Goal: Task Accomplishment & Management: Manage account settings

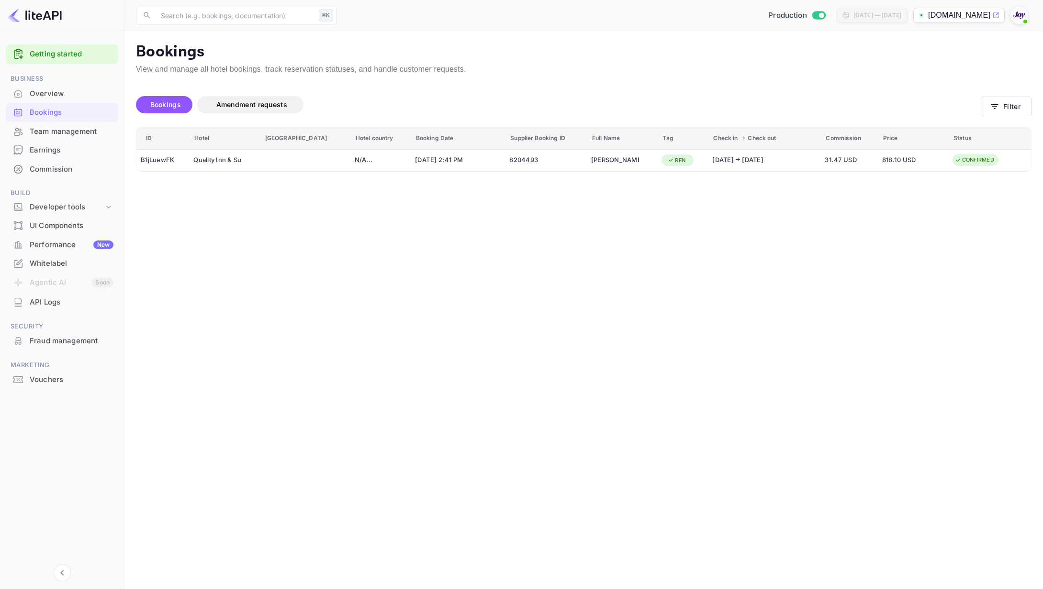
click at [74, 94] on div "Overview" at bounding box center [72, 94] width 84 height 11
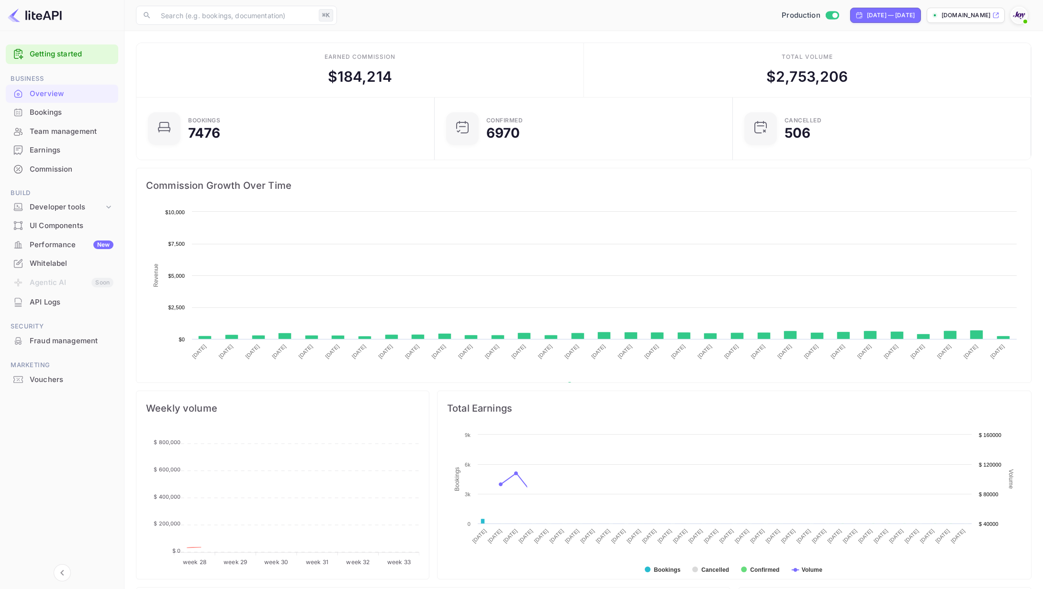
scroll to position [156, 292]
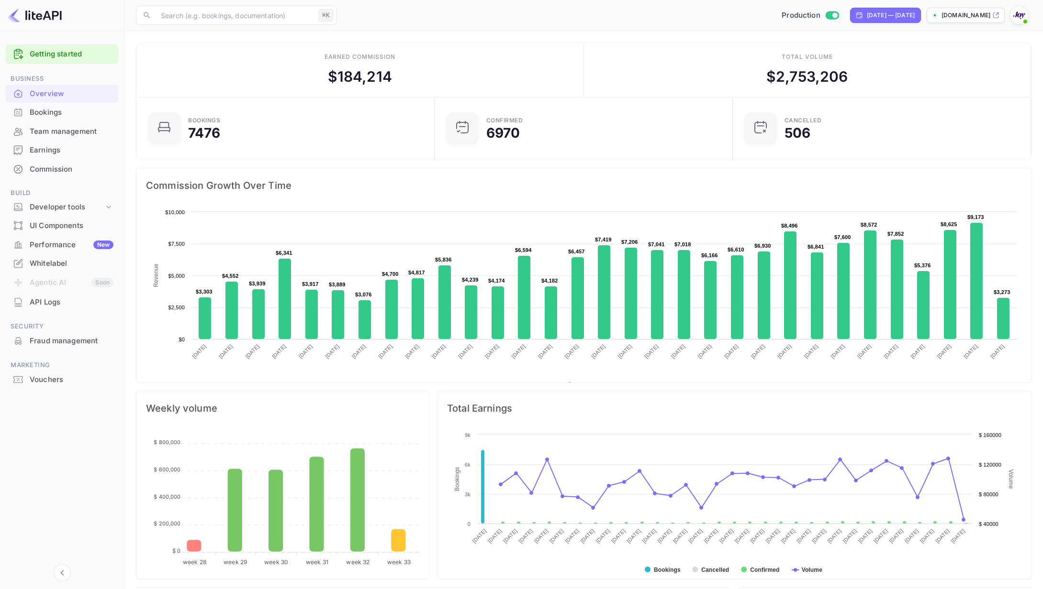
click at [45, 155] on div "Earnings" at bounding box center [72, 150] width 84 height 11
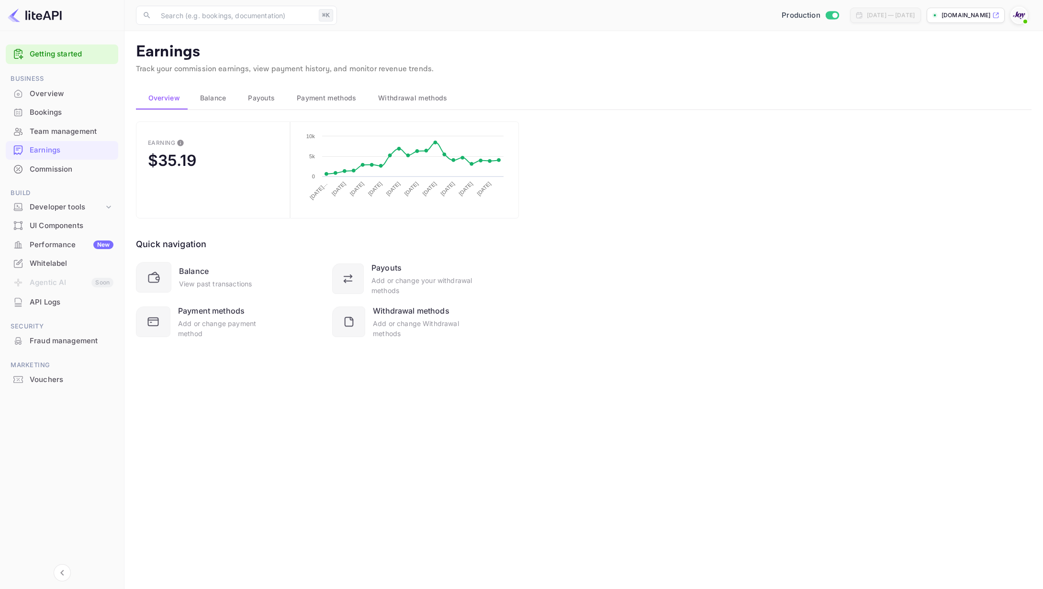
click at [220, 101] on span "Balance" at bounding box center [213, 97] width 26 height 11
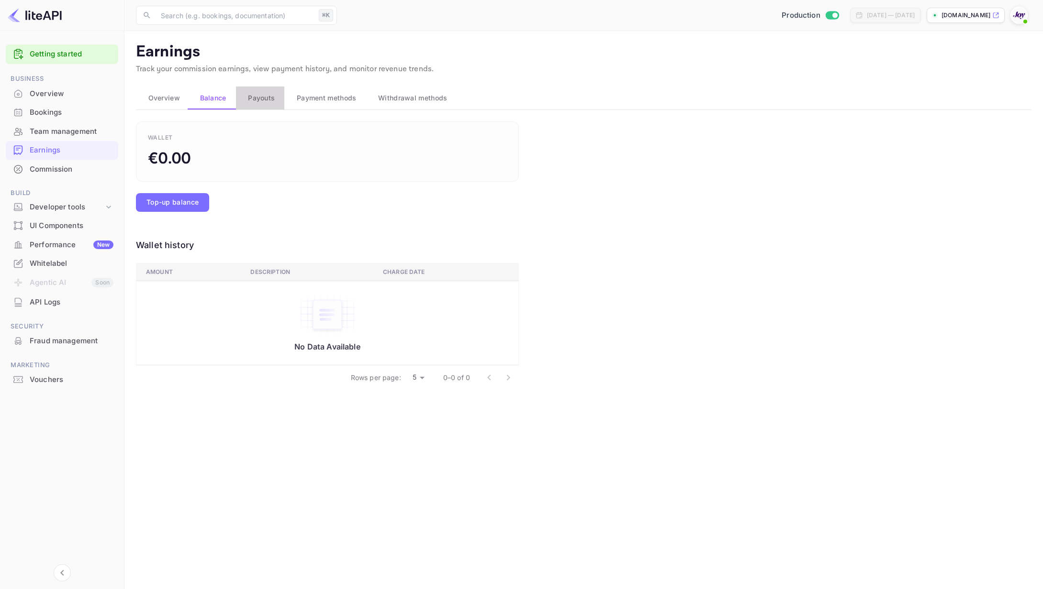
click at [268, 99] on span "Payouts" at bounding box center [261, 97] width 27 height 11
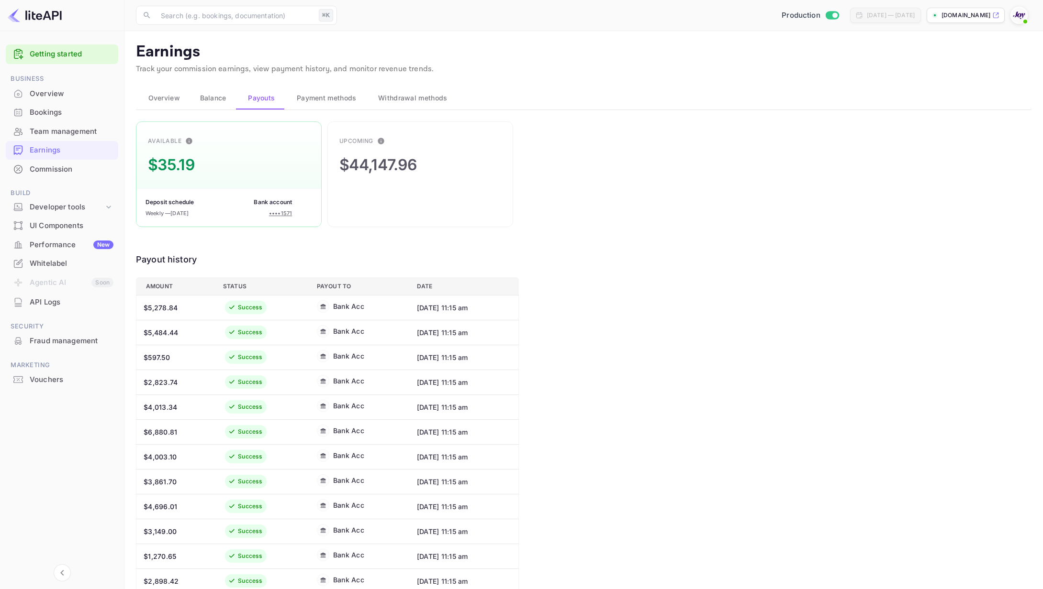
click at [322, 97] on span "Payment methods" at bounding box center [327, 97] width 60 height 11
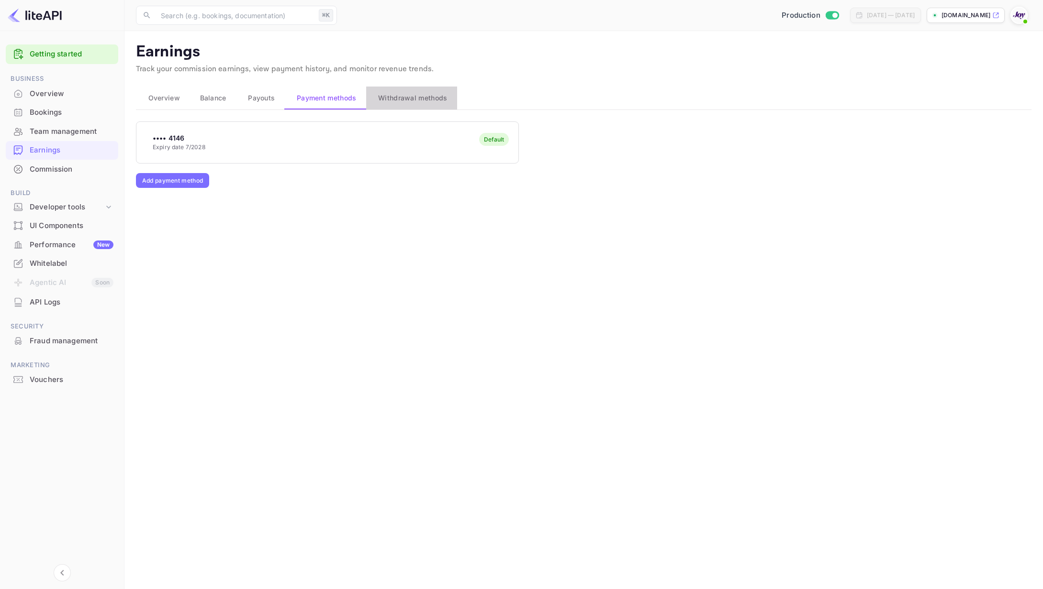
click at [435, 98] on span "Withdrawal methods" at bounding box center [412, 97] width 69 height 11
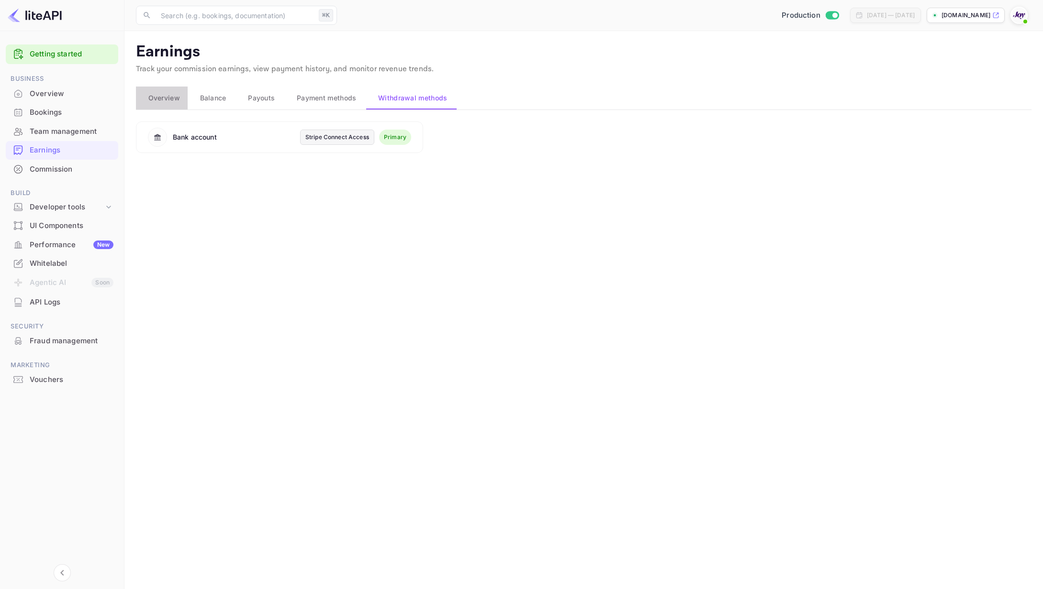
click at [164, 98] on span "Overview" at bounding box center [164, 97] width 32 height 11
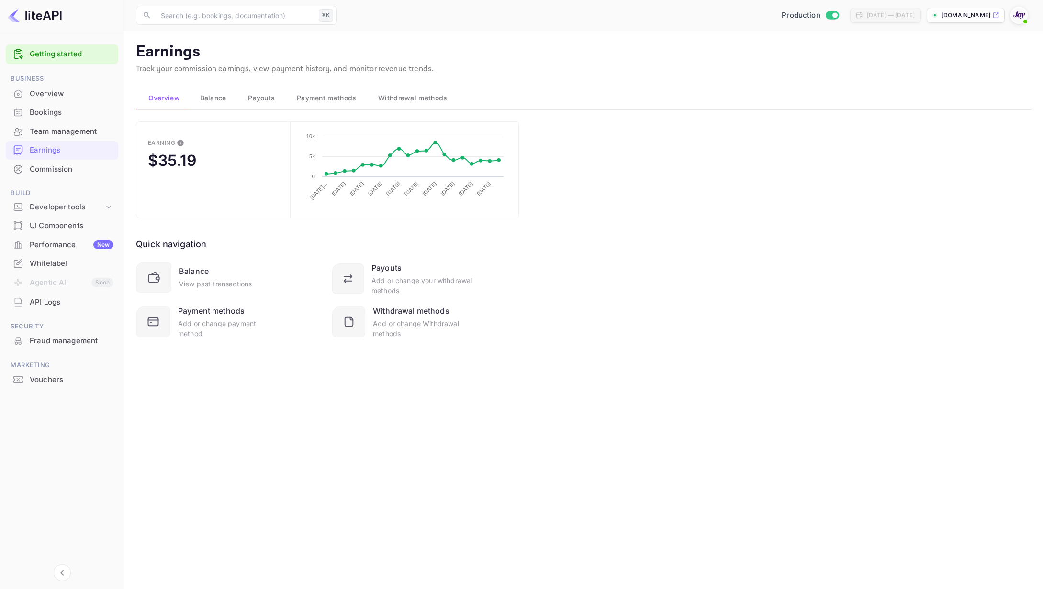
click at [47, 166] on div "Commission" at bounding box center [72, 169] width 84 height 11
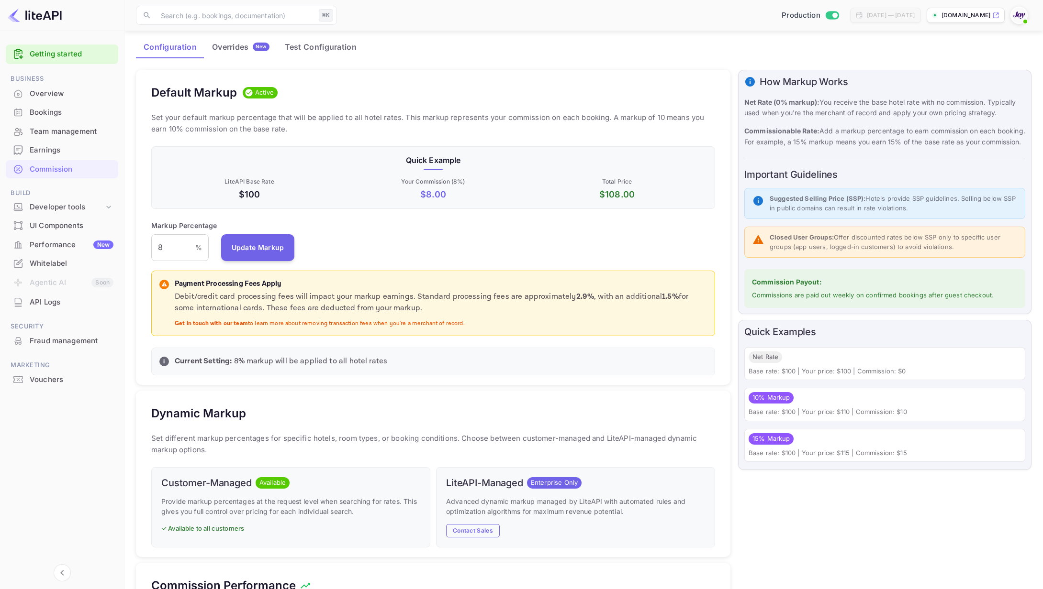
scroll to position [38, 0]
